Goal: Information Seeking & Learning: Learn about a topic

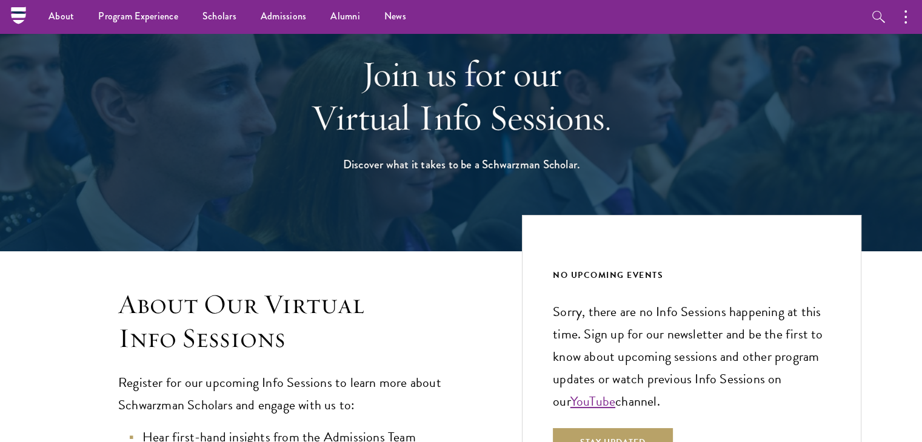
scroll to position [28, 0]
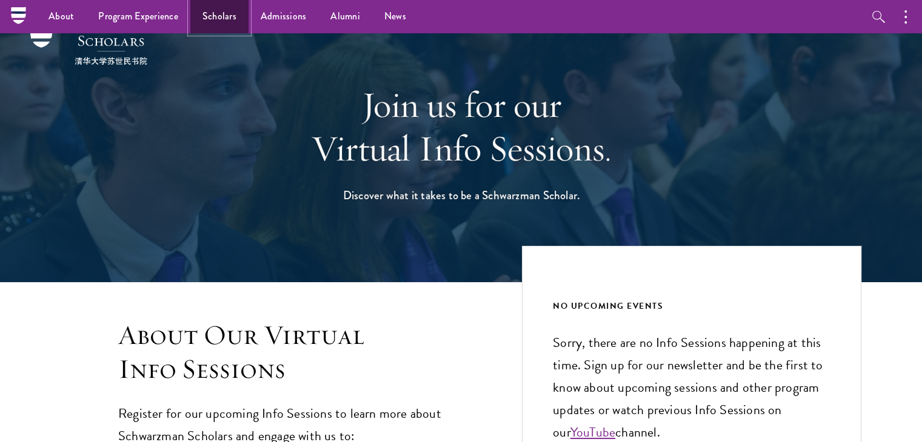
click at [210, 25] on link "Scholars" at bounding box center [219, 16] width 58 height 33
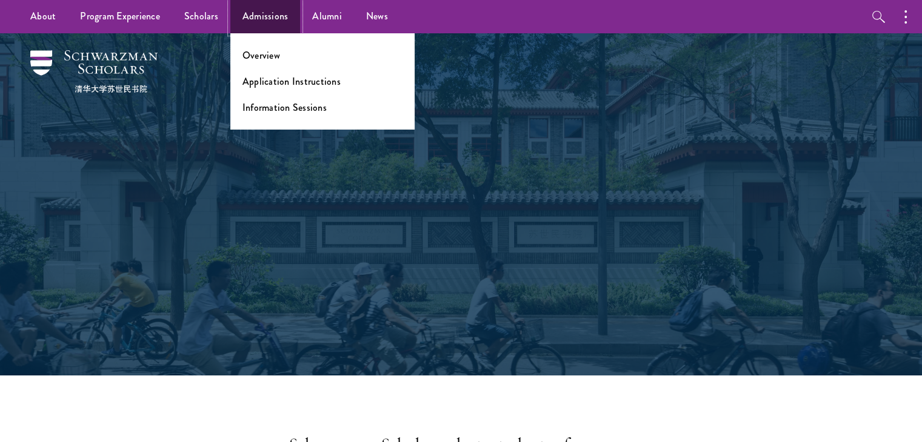
click at [254, 21] on link "Admissions" at bounding box center [265, 16] width 70 height 33
